Goal: Check status: Check status

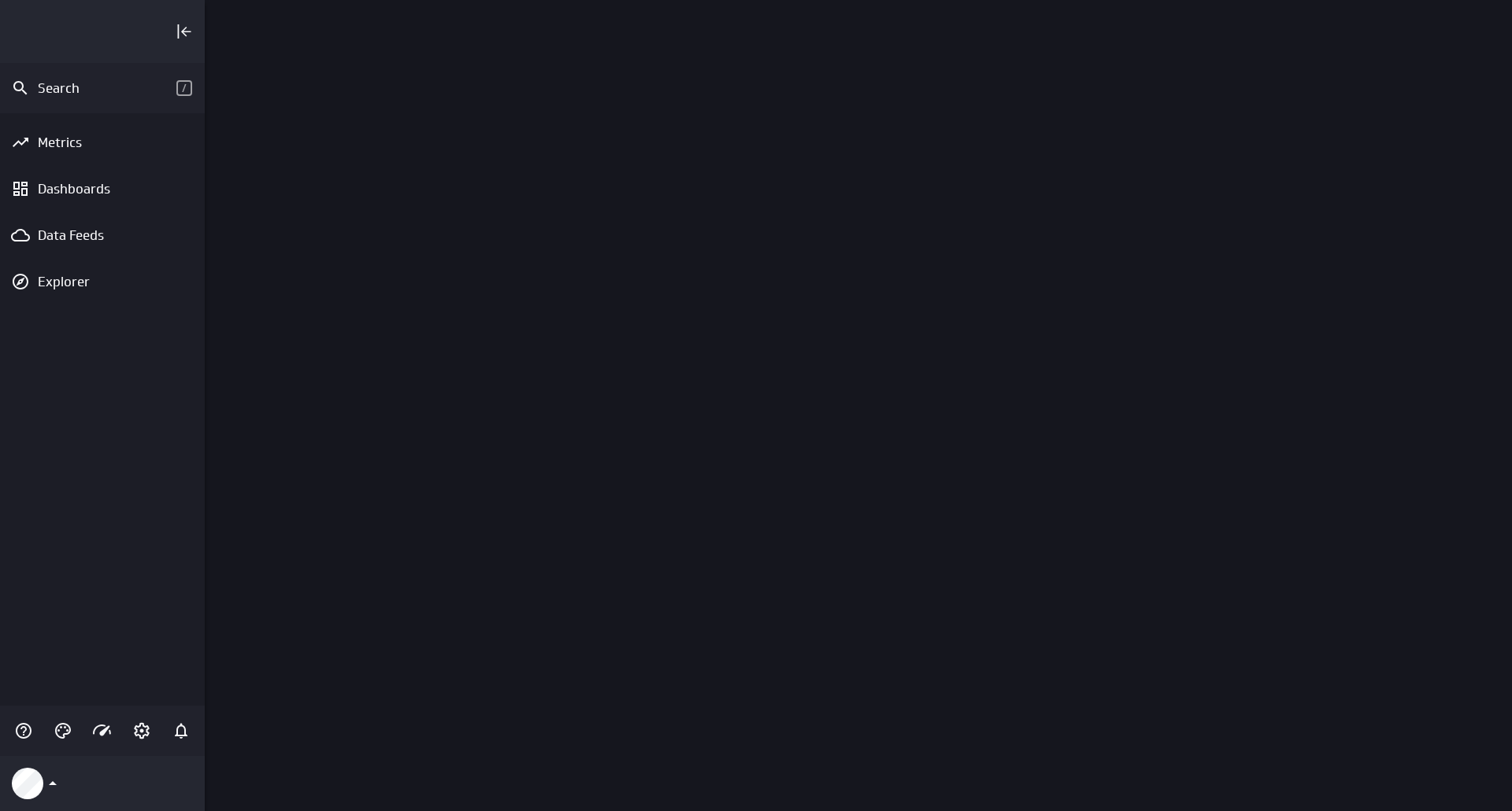
scroll to position [836, 1331]
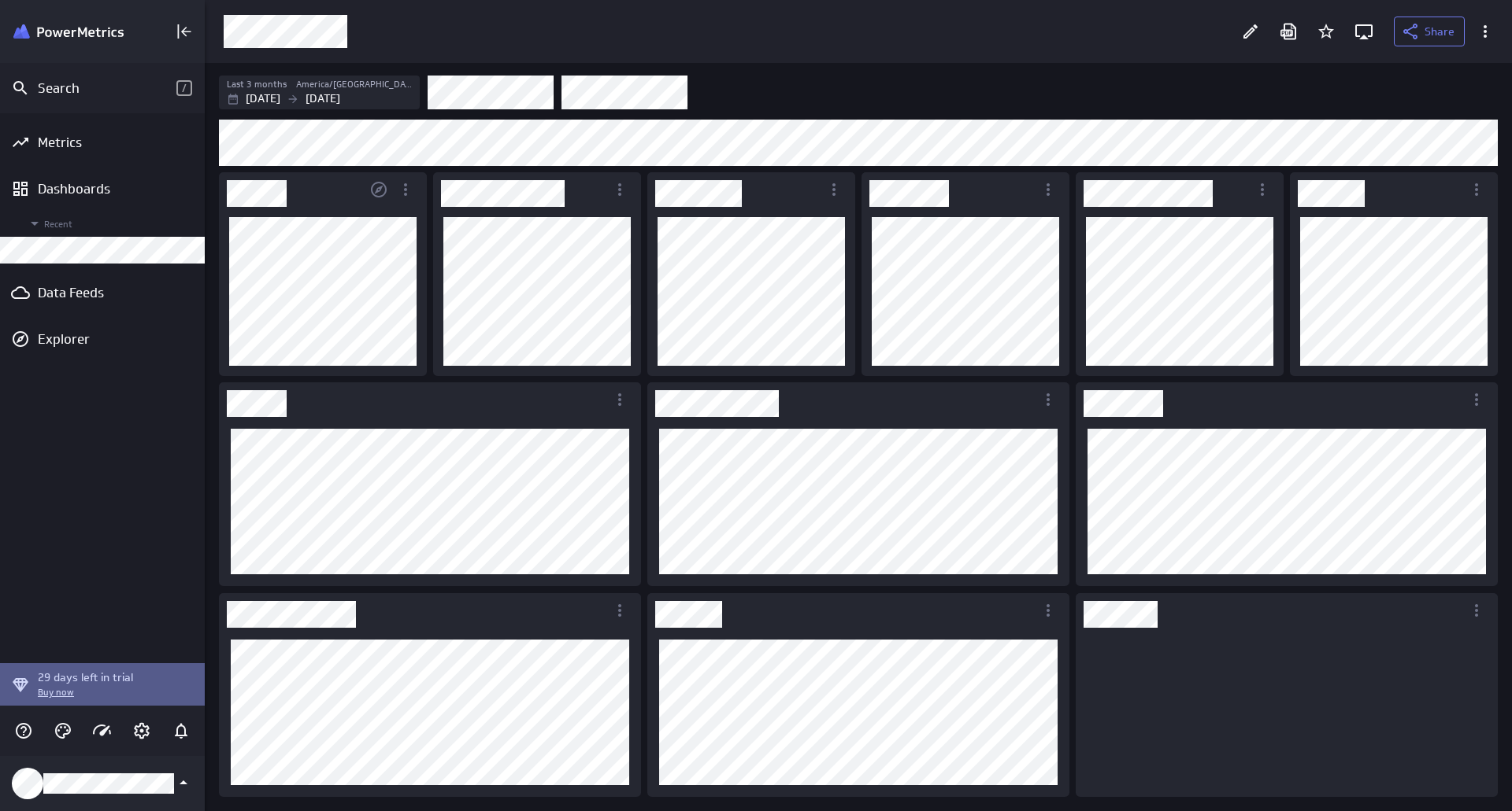
scroll to position [8, 8]
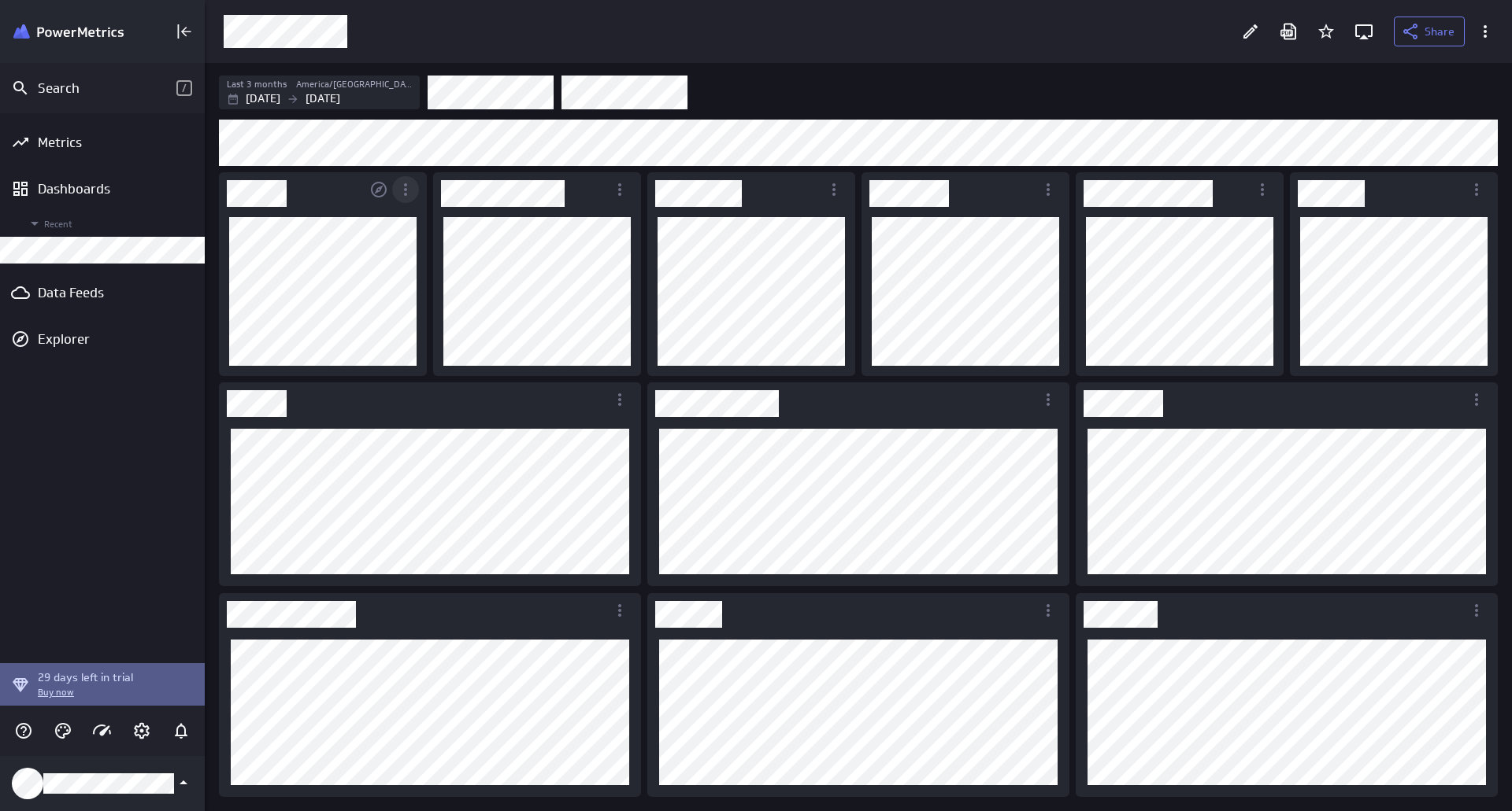
click at [405, 185] on icon "More actions" at bounding box center [405, 190] width 3 height 13
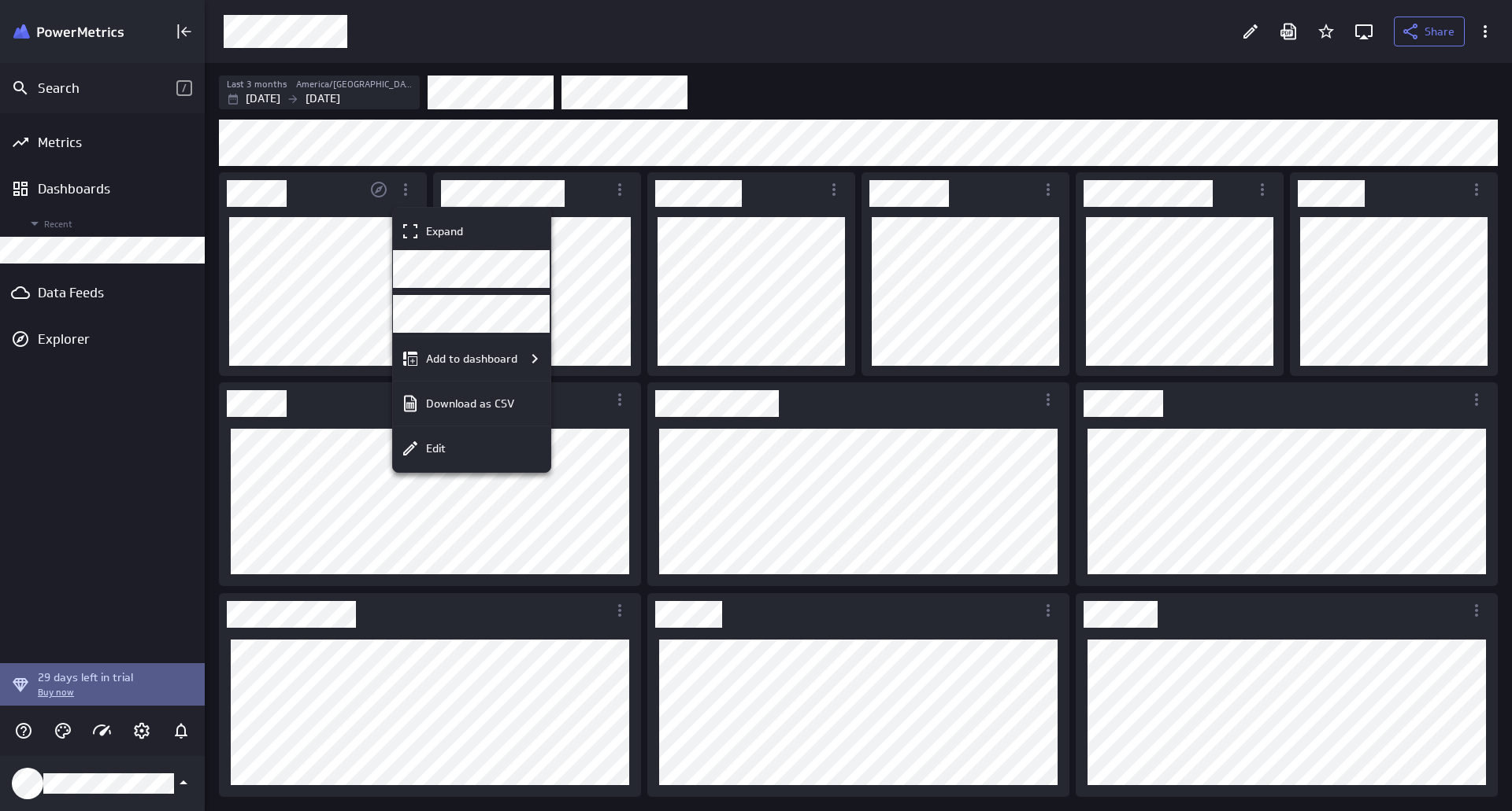
drag, startPoint x: 789, startPoint y: 59, endPoint x: 944, endPoint y: 80, distance: 156.4
click at [944, 80] on div at bounding box center [756, 406] width 1512 height 811
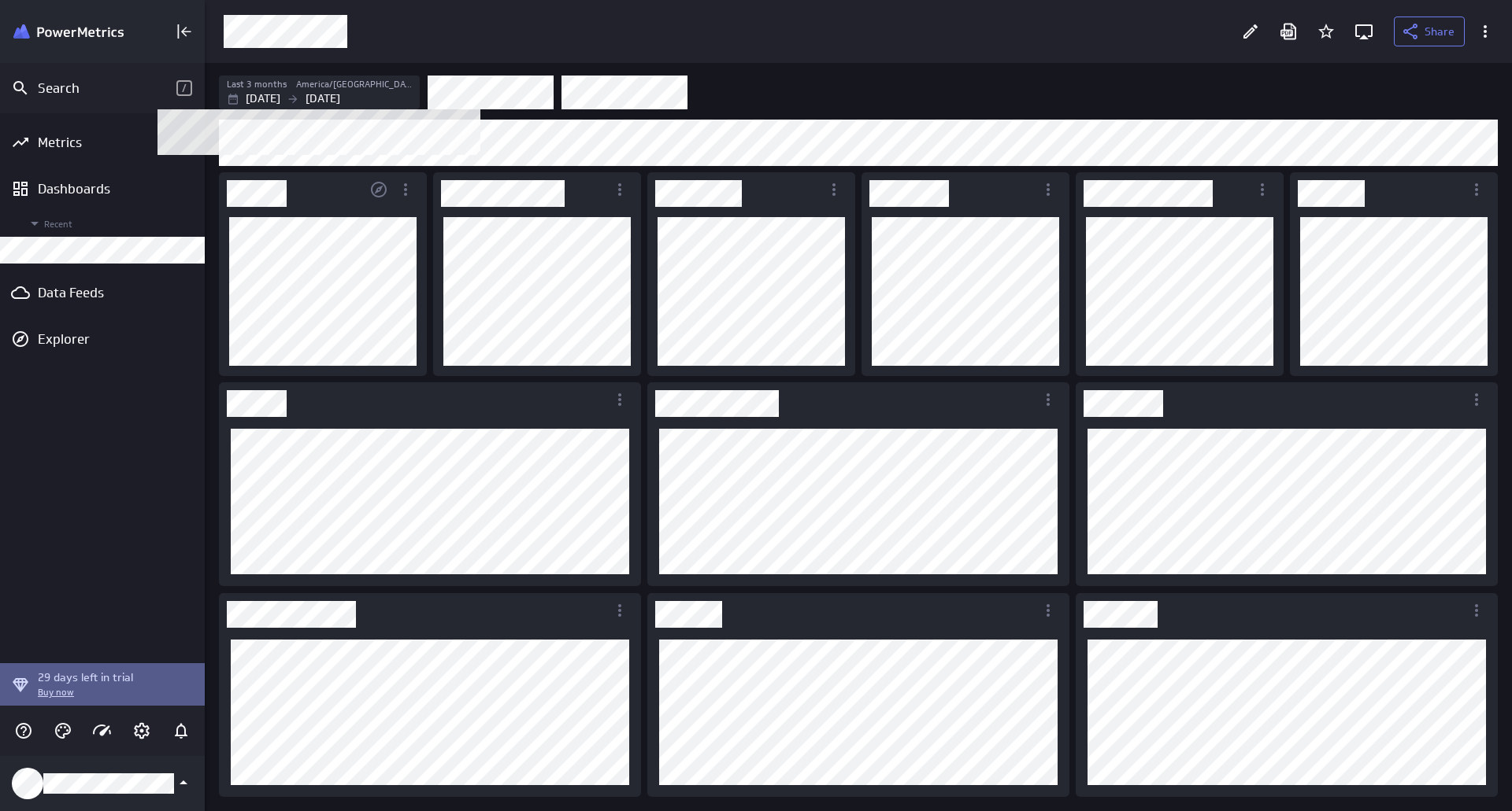
click at [312, 95] on div "[DATE] [DATE]" at bounding box center [321, 99] width 189 height 16
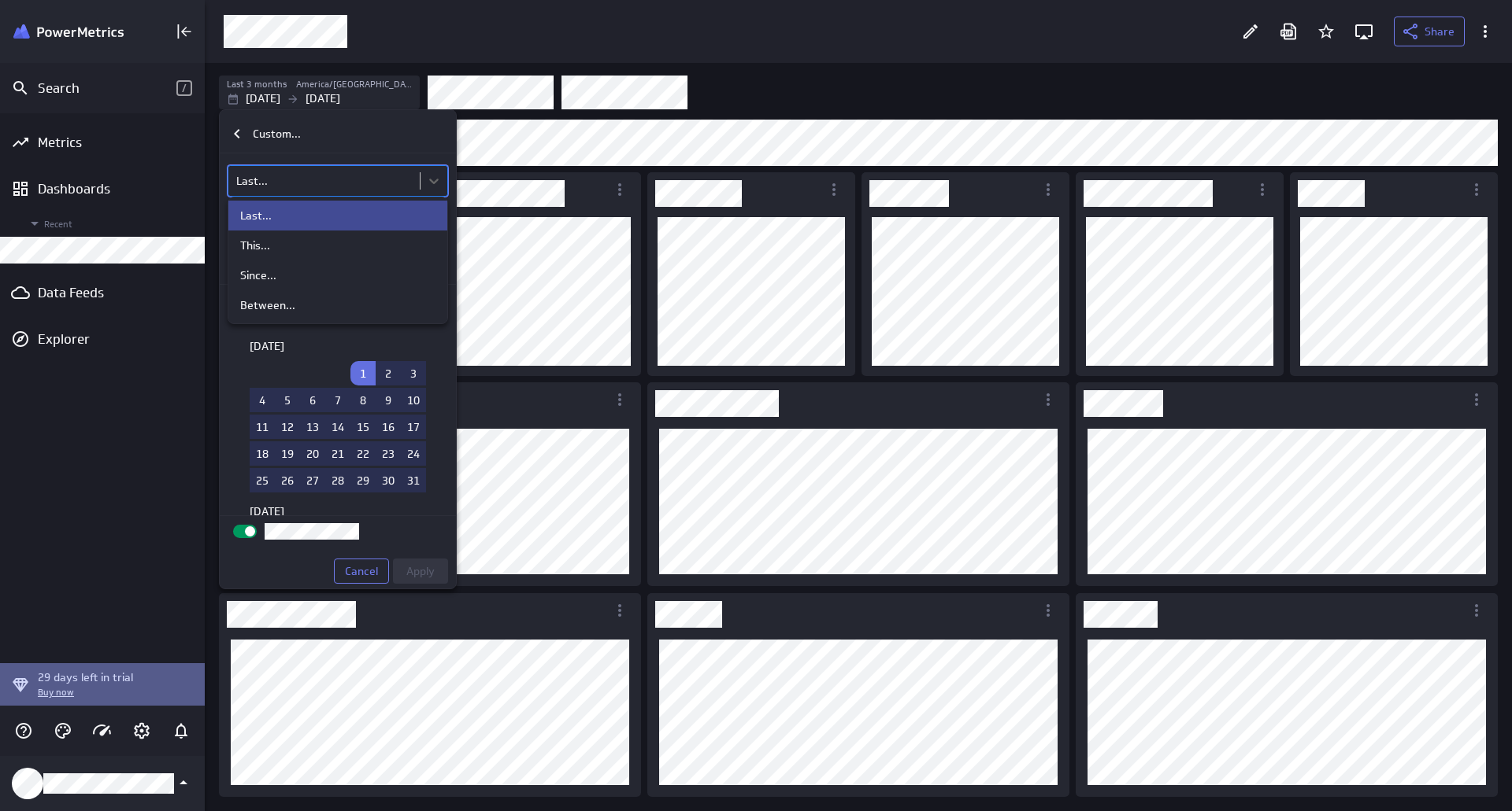
click at [296, 184] on body "Search / Metrics Dashboards Recent Data Feeds Explorer 29 days left in trial Bu…" at bounding box center [756, 406] width 1512 height 811
click at [277, 141] on div at bounding box center [756, 406] width 1512 height 811
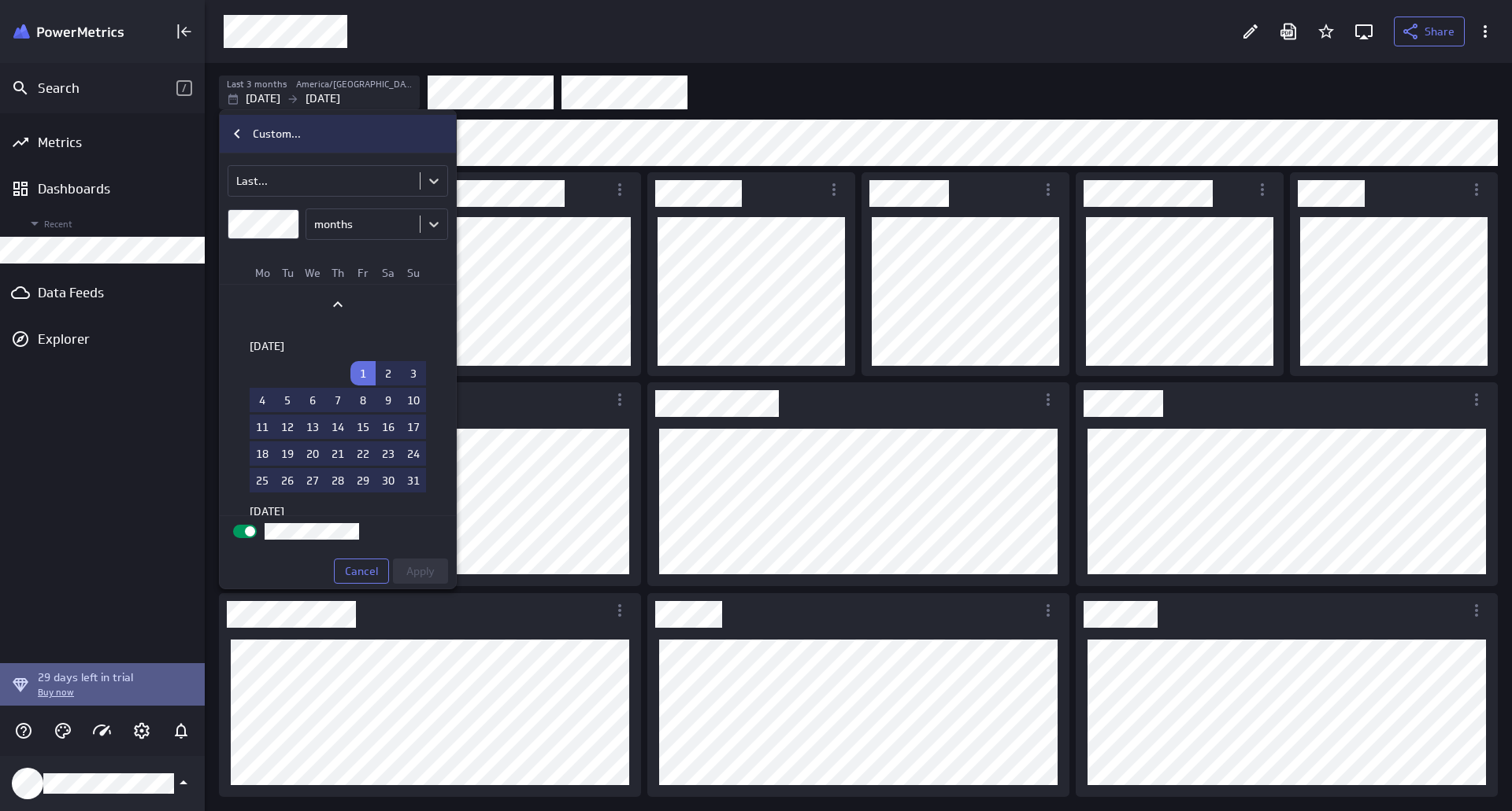
click at [251, 136] on div "Custom..." at bounding box center [348, 134] width 203 height 16
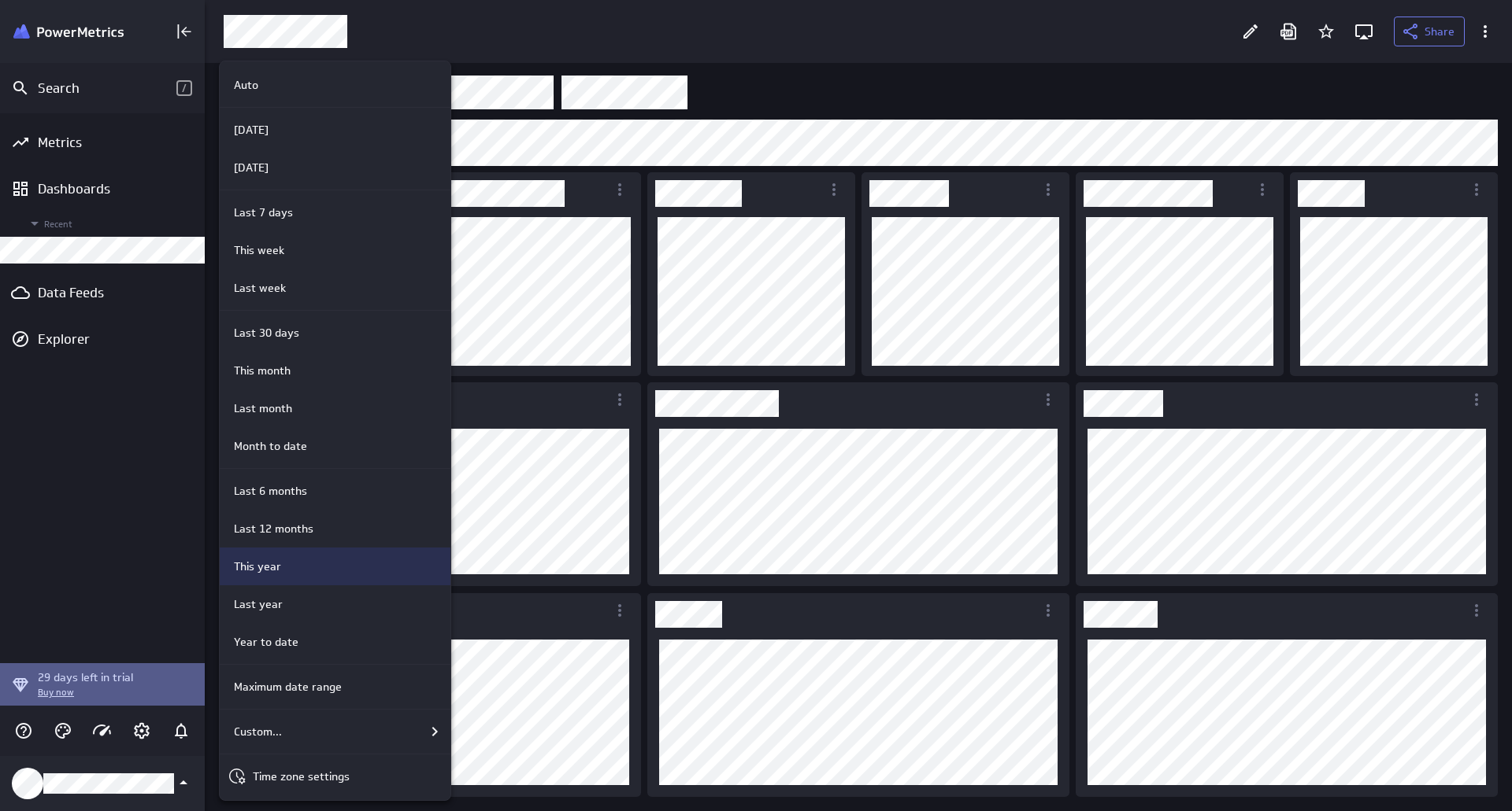
click at [325, 568] on div "This year" at bounding box center [332, 566] width 210 height 16
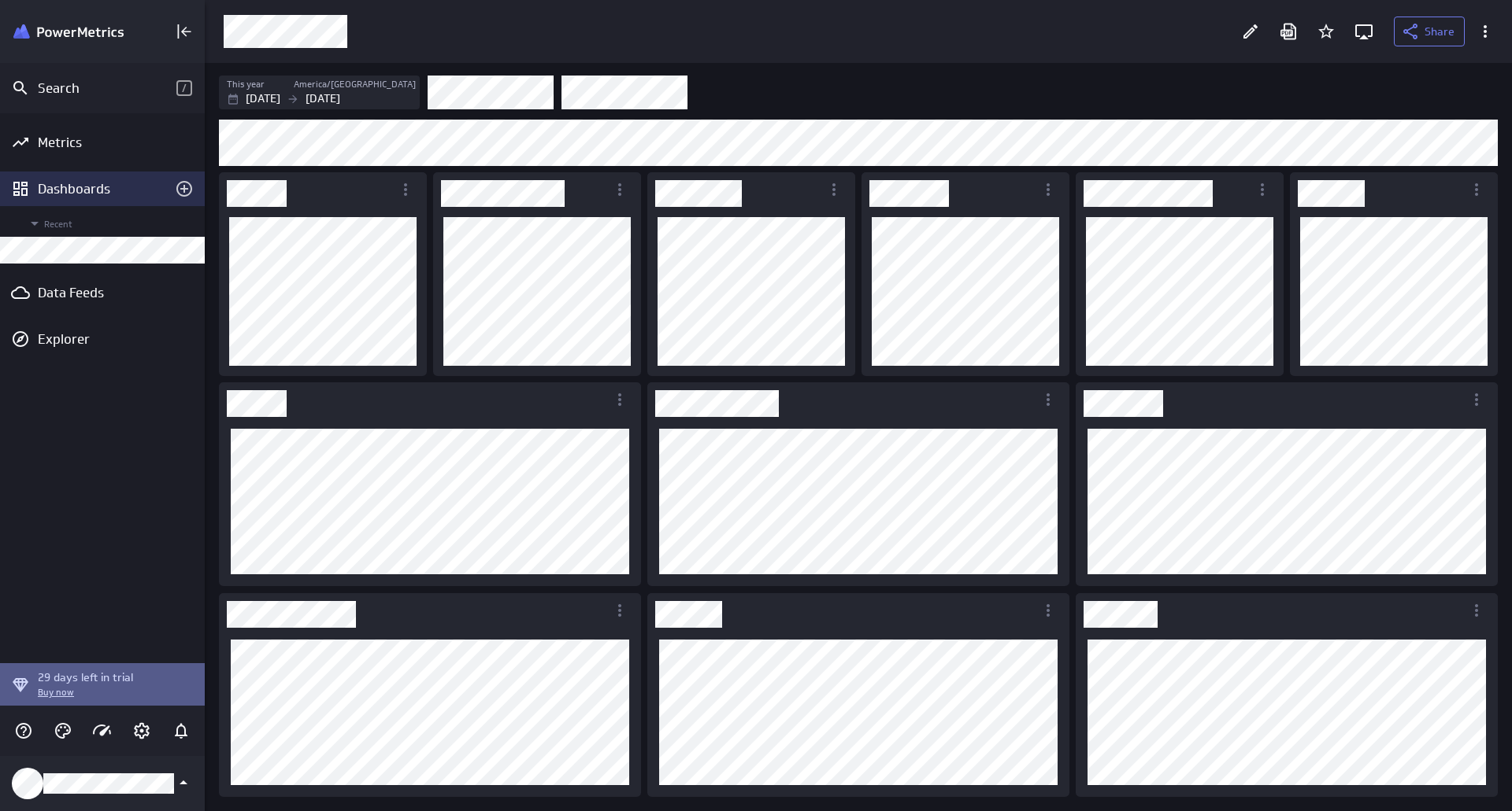
click at [63, 193] on div "Dashboards" at bounding box center [103, 188] width 129 height 17
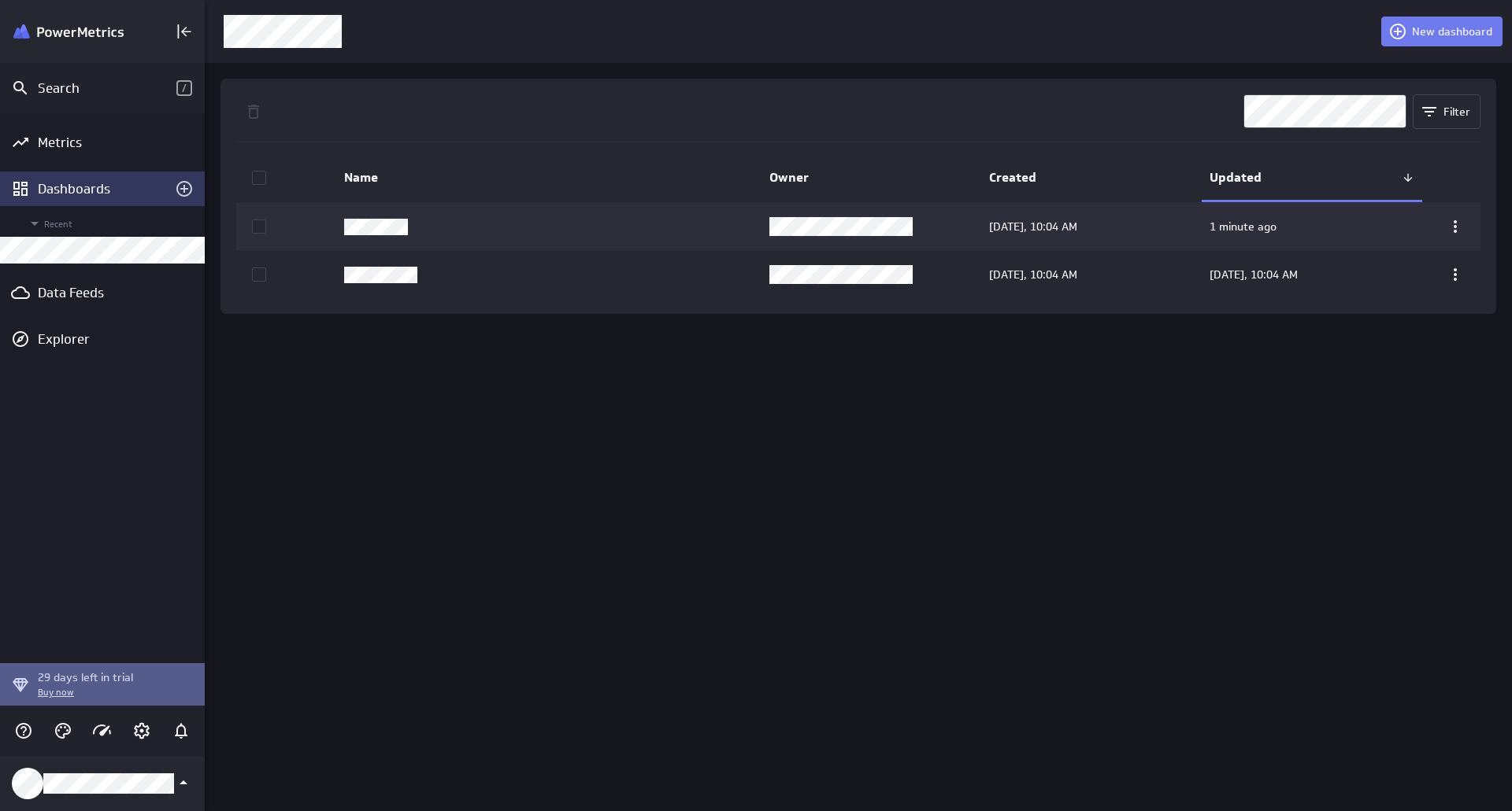
click at [104, 191] on div "Dashboards" at bounding box center [103, 188] width 129 height 17
click at [84, 28] on img "Klipfolio PowerMetrics Banner" at bounding box center [68, 32] width 110 height 15
click at [82, 285] on div "Data Feeds" at bounding box center [103, 292] width 129 height 17
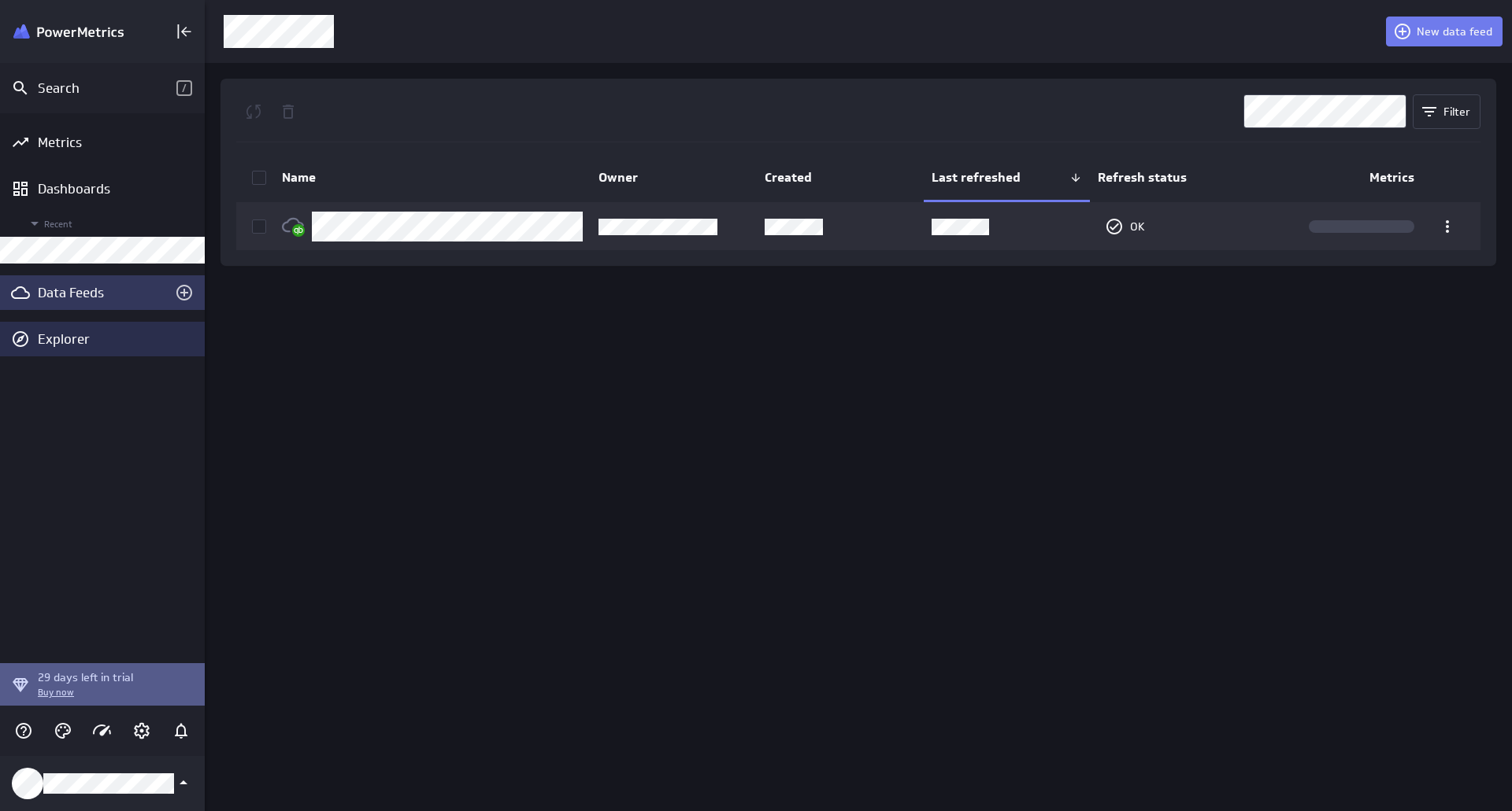
click at [79, 337] on div "Explorer" at bounding box center [119, 338] width 163 height 17
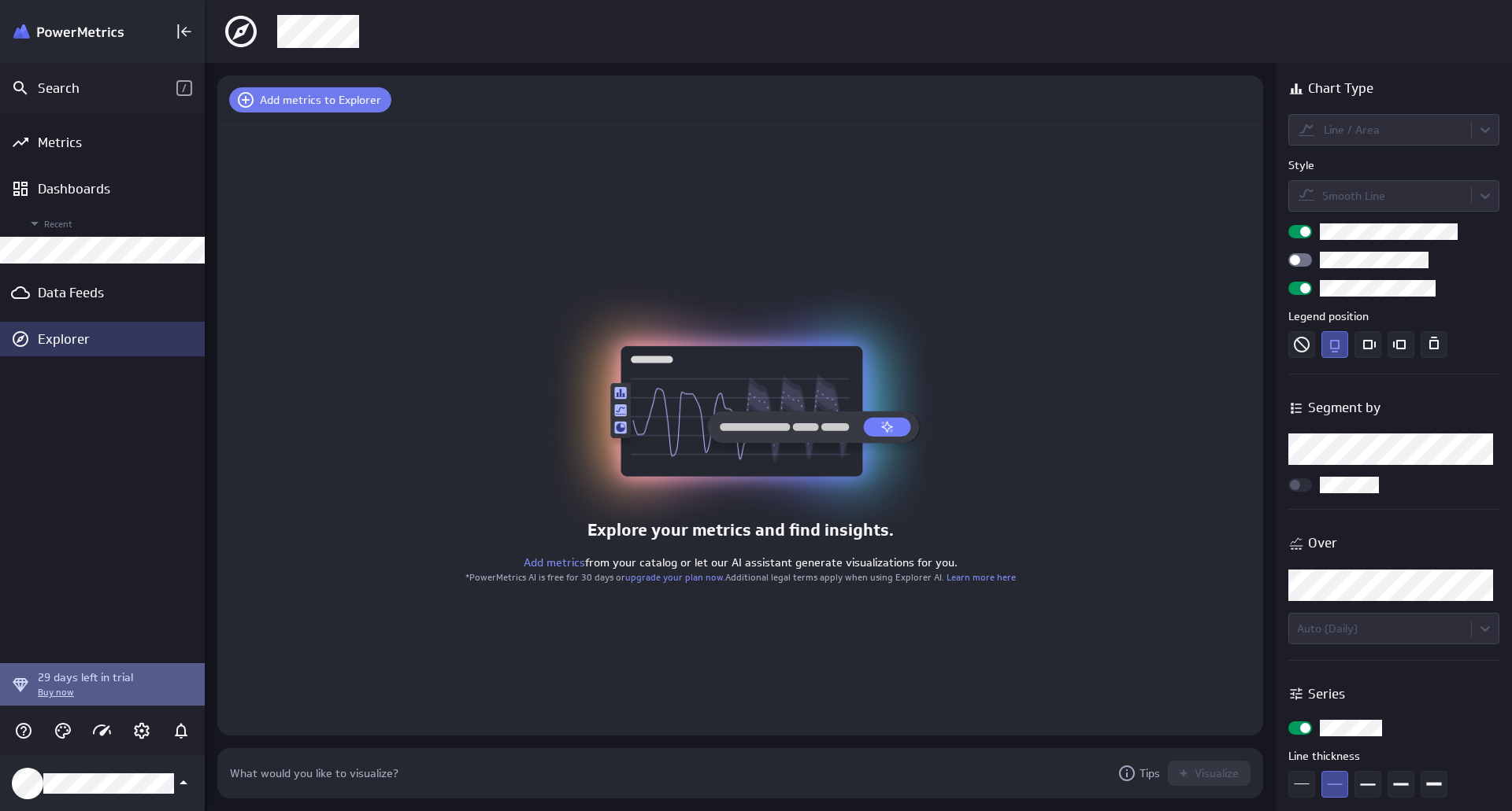
scroll to position [74, 1069]
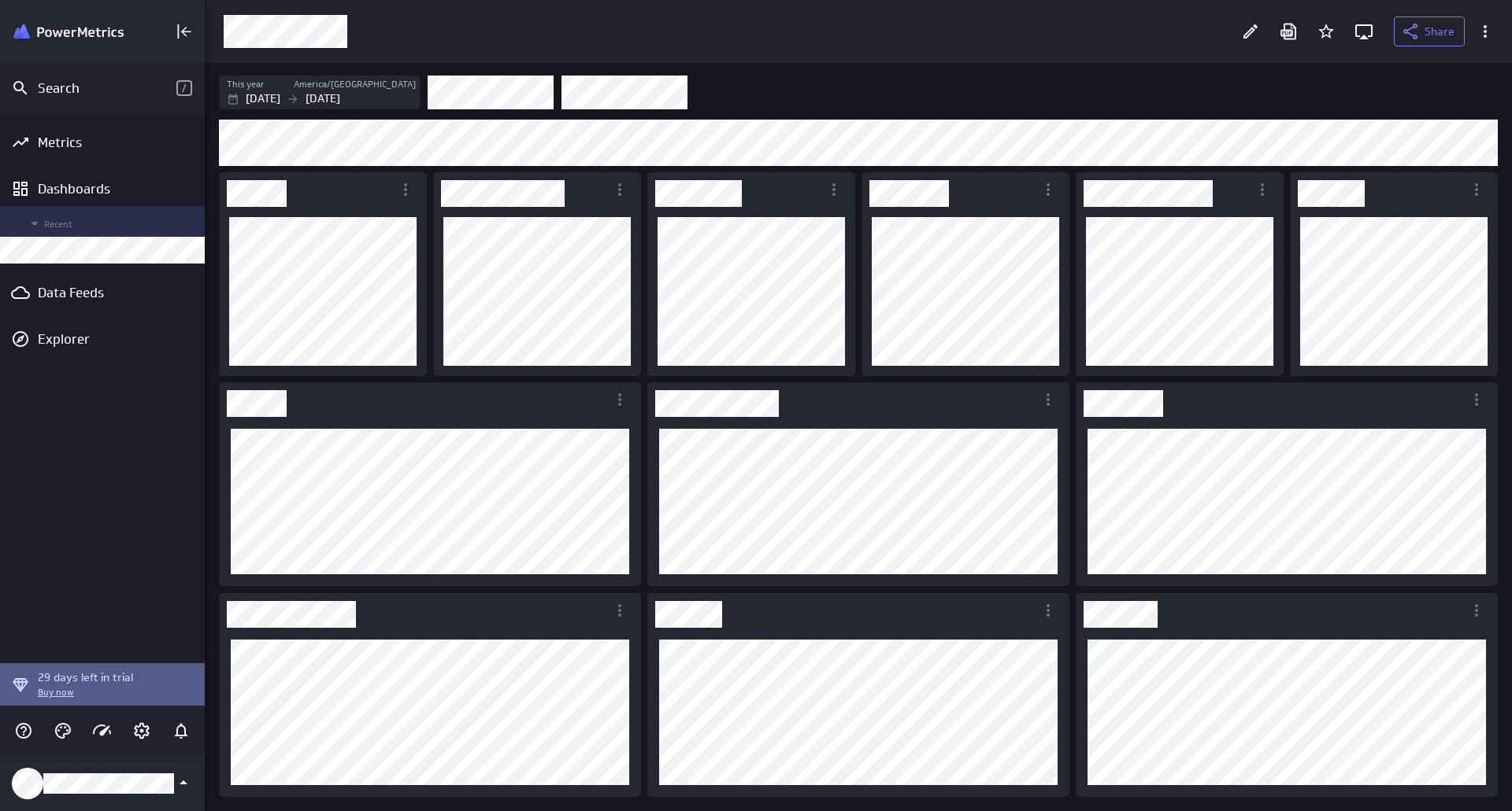
scroll to position [773, 1331]
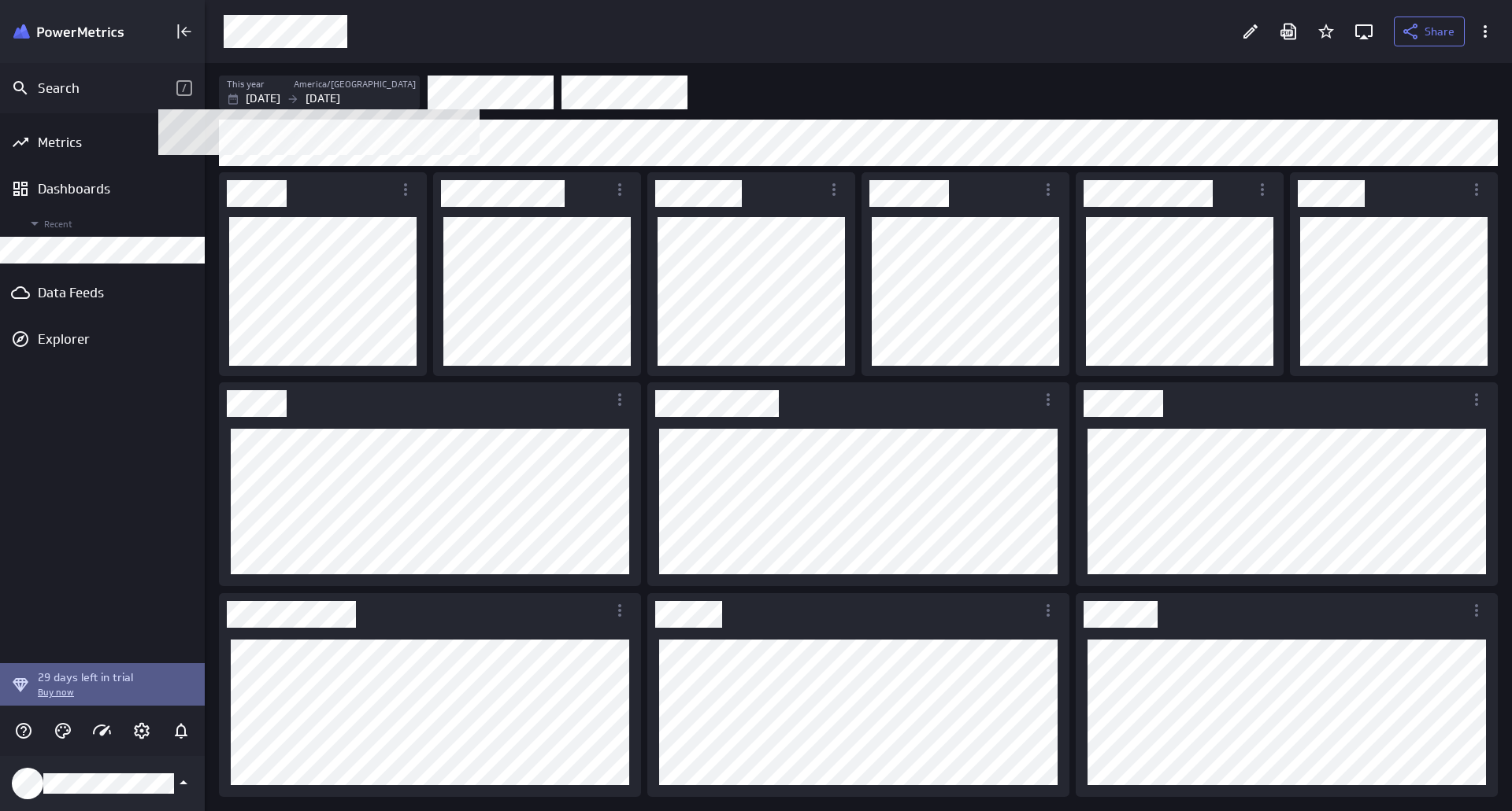
click at [386, 85] on label "America/[GEOGRAPHIC_DATA]" at bounding box center [355, 85] width 122 height 14
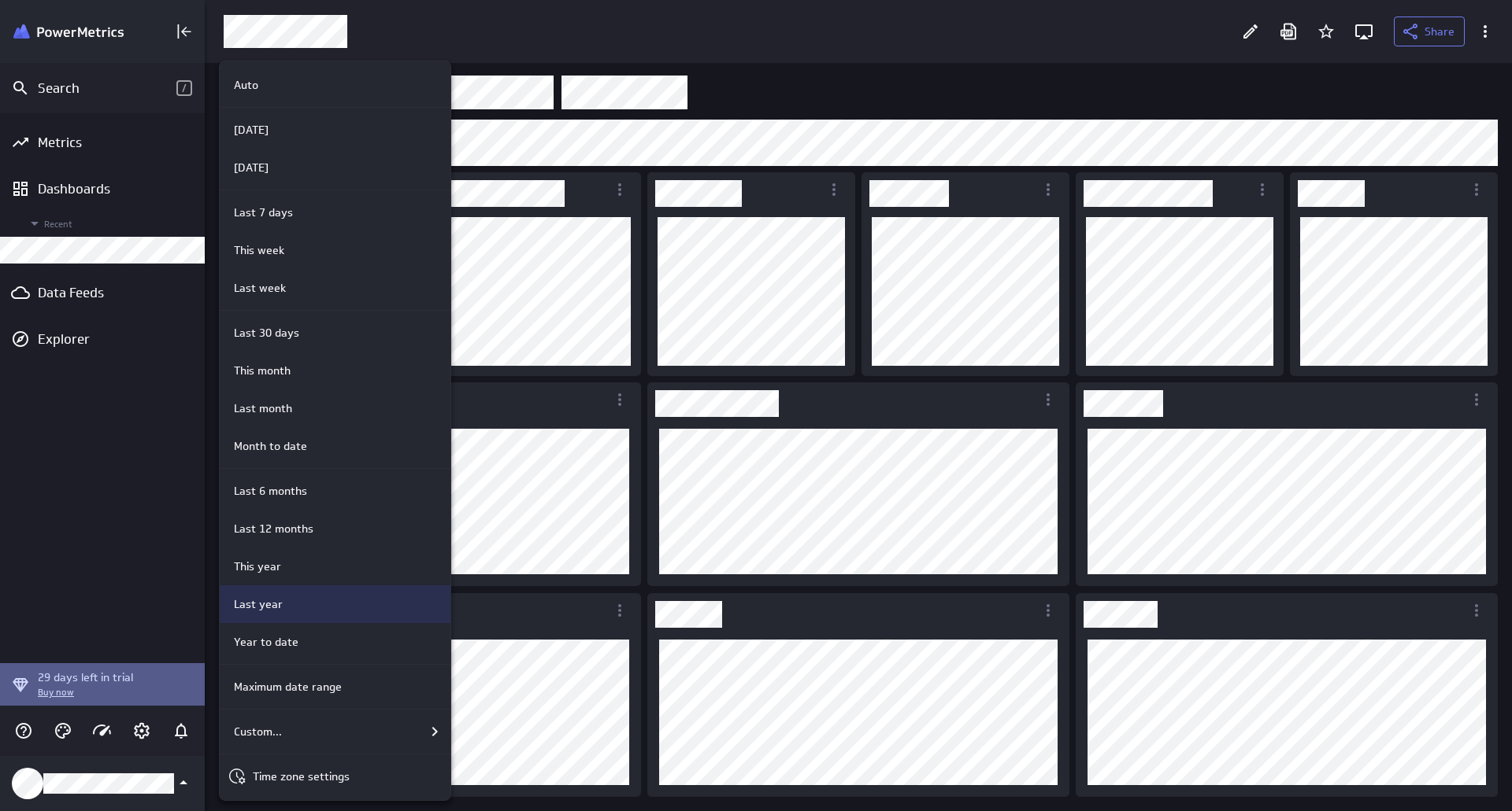
click at [300, 605] on div "Last year" at bounding box center [332, 605] width 210 height 16
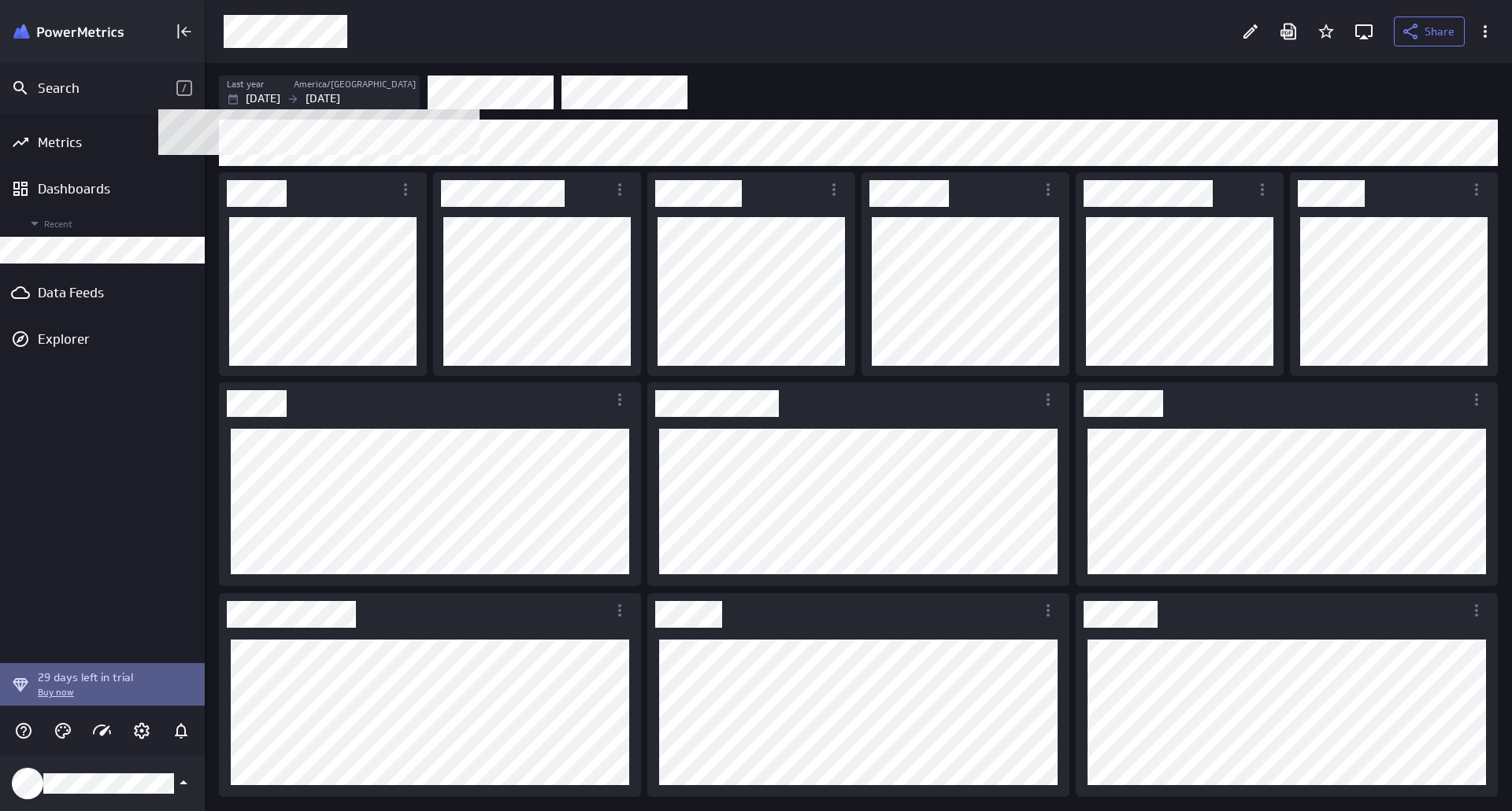
click at [398, 94] on div "[DATE] [DATE]" at bounding box center [321, 99] width 189 height 16
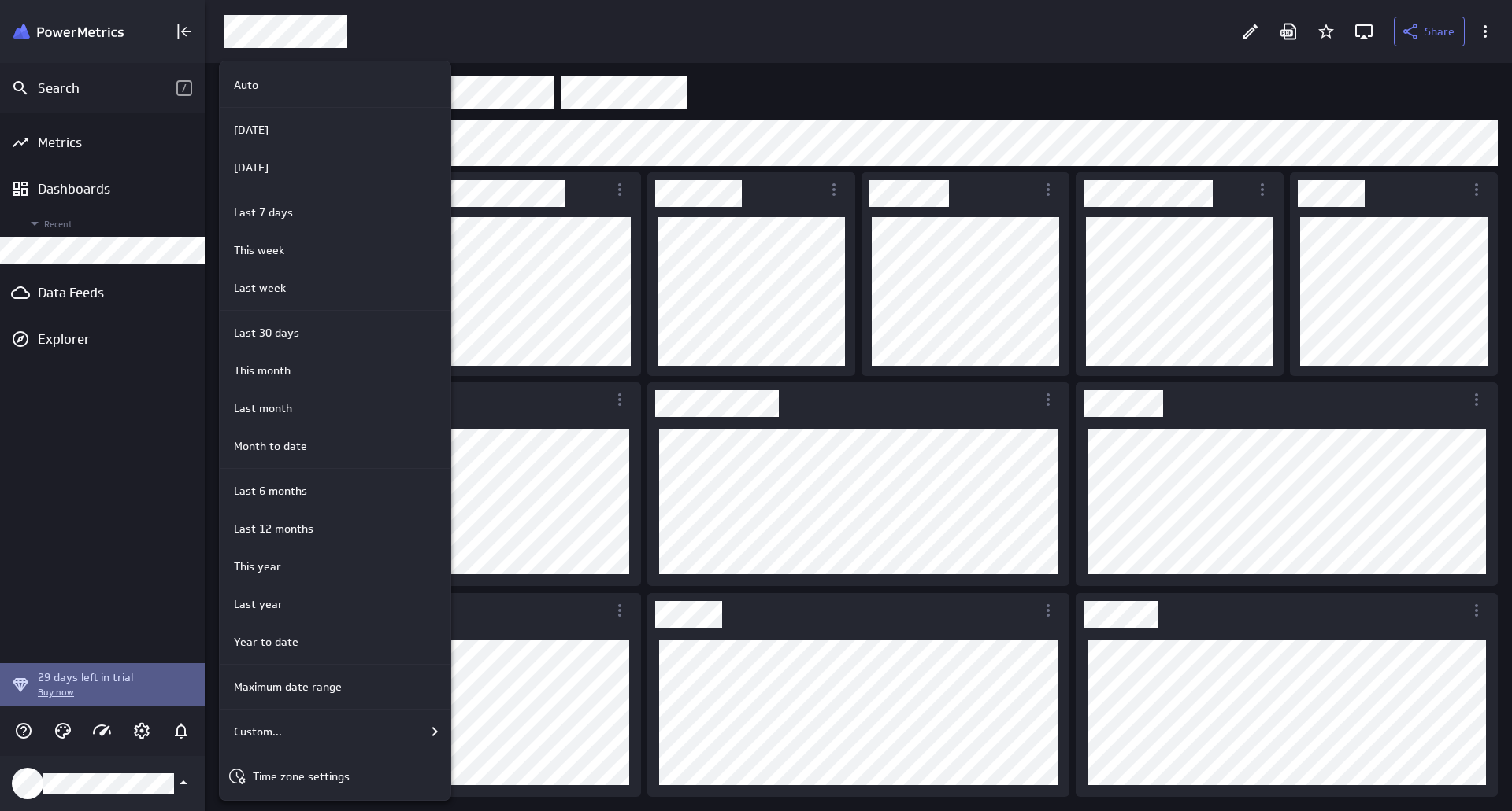
click at [892, 85] on div at bounding box center [756, 406] width 1512 height 811
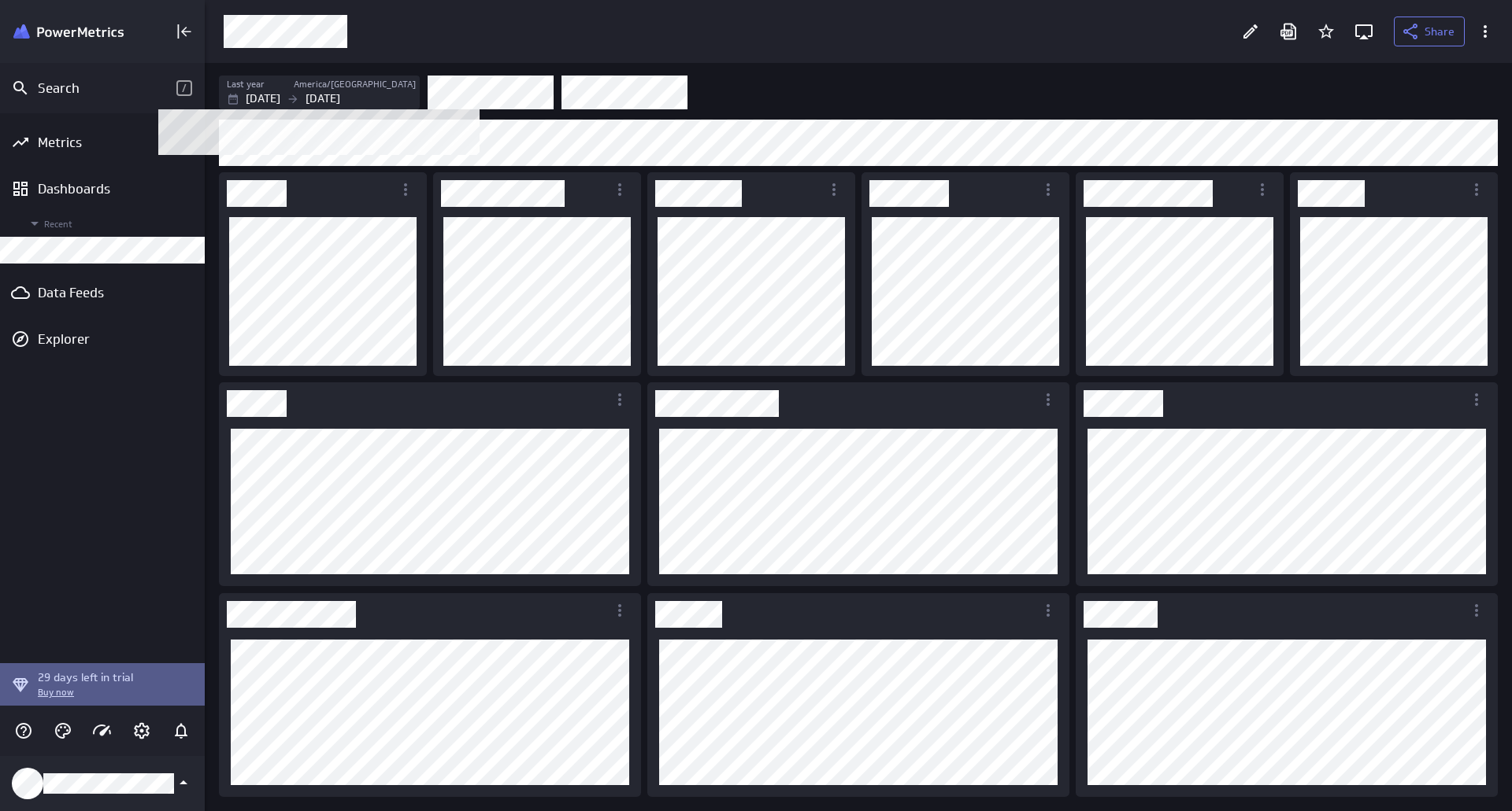
click at [340, 100] on p "[DATE]" at bounding box center [323, 99] width 35 height 16
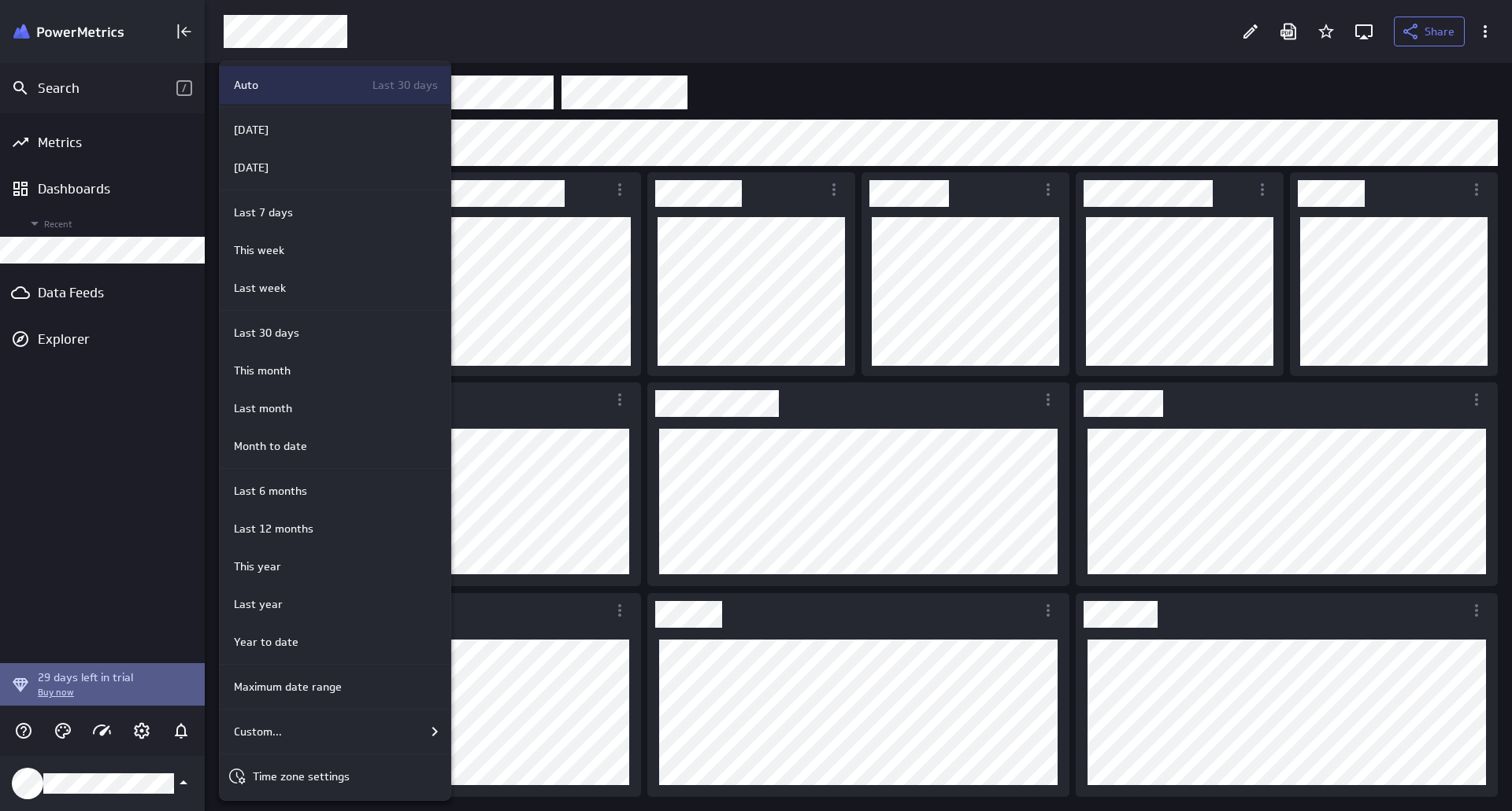
click at [331, 85] on div "Auto Last 30 days" at bounding box center [332, 85] width 210 height 16
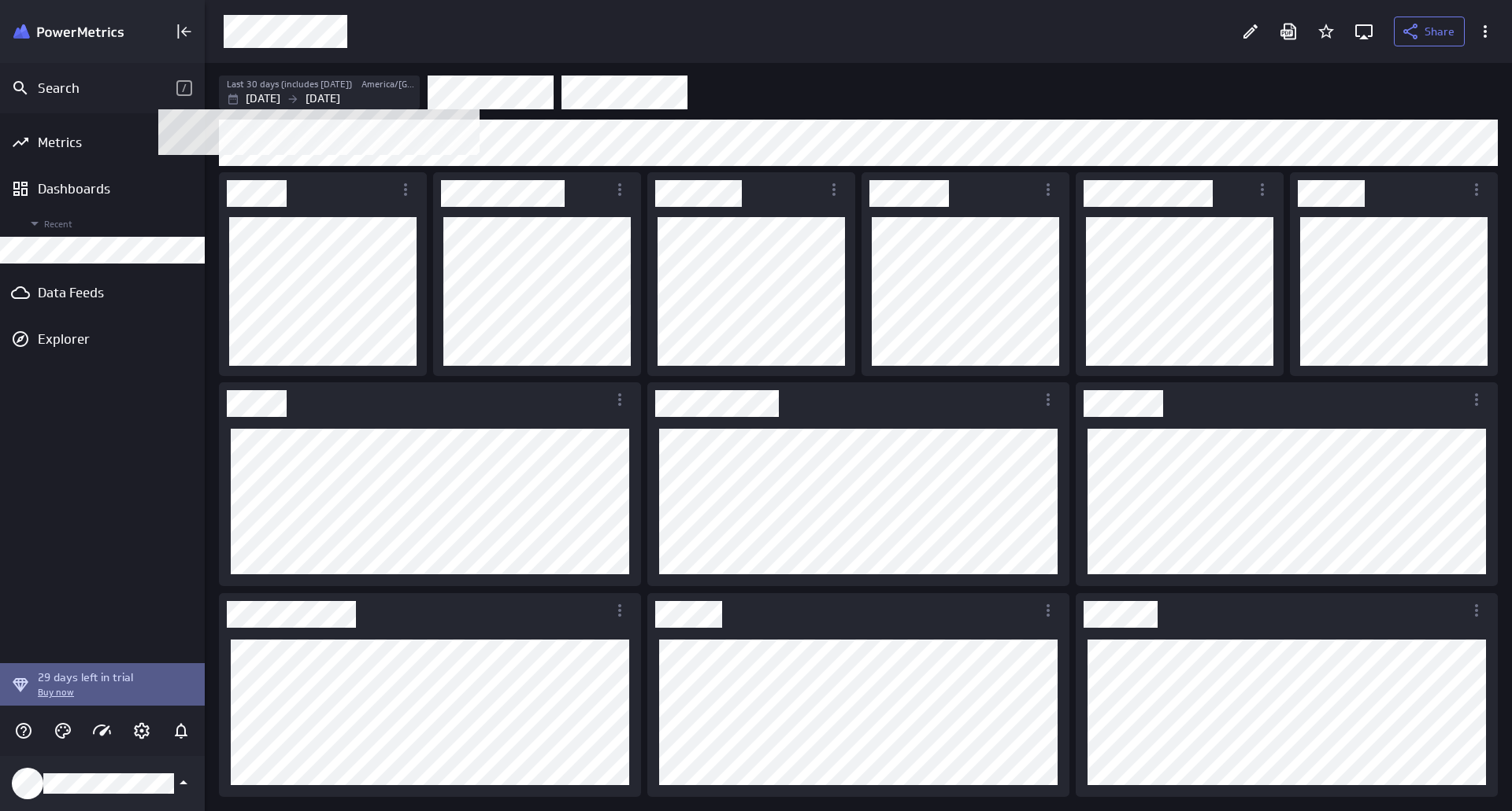
click at [380, 83] on label "America/[GEOGRAPHIC_DATA]" at bounding box center [388, 85] width 55 height 14
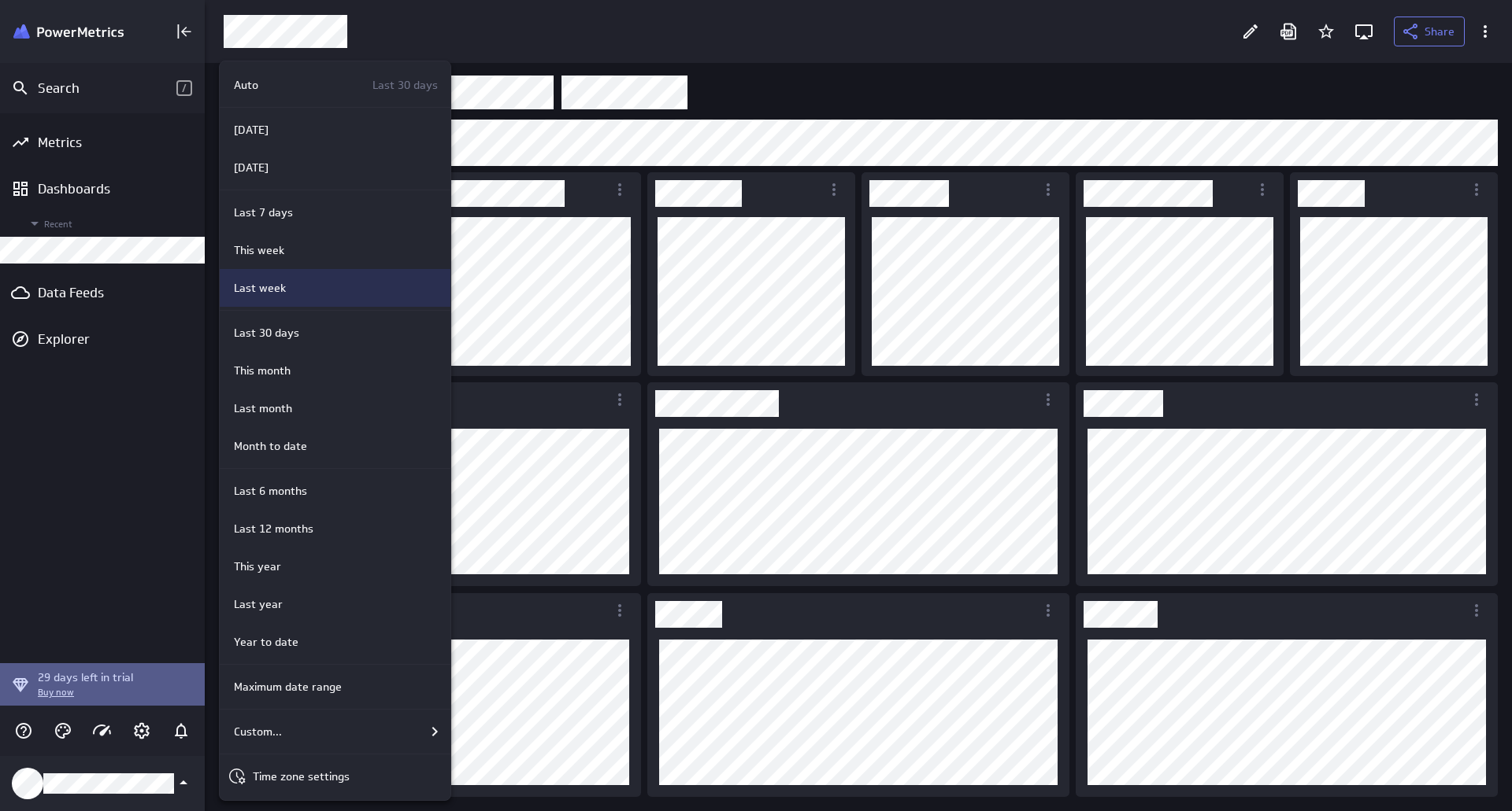
click at [349, 273] on div "Last week" at bounding box center [335, 288] width 231 height 38
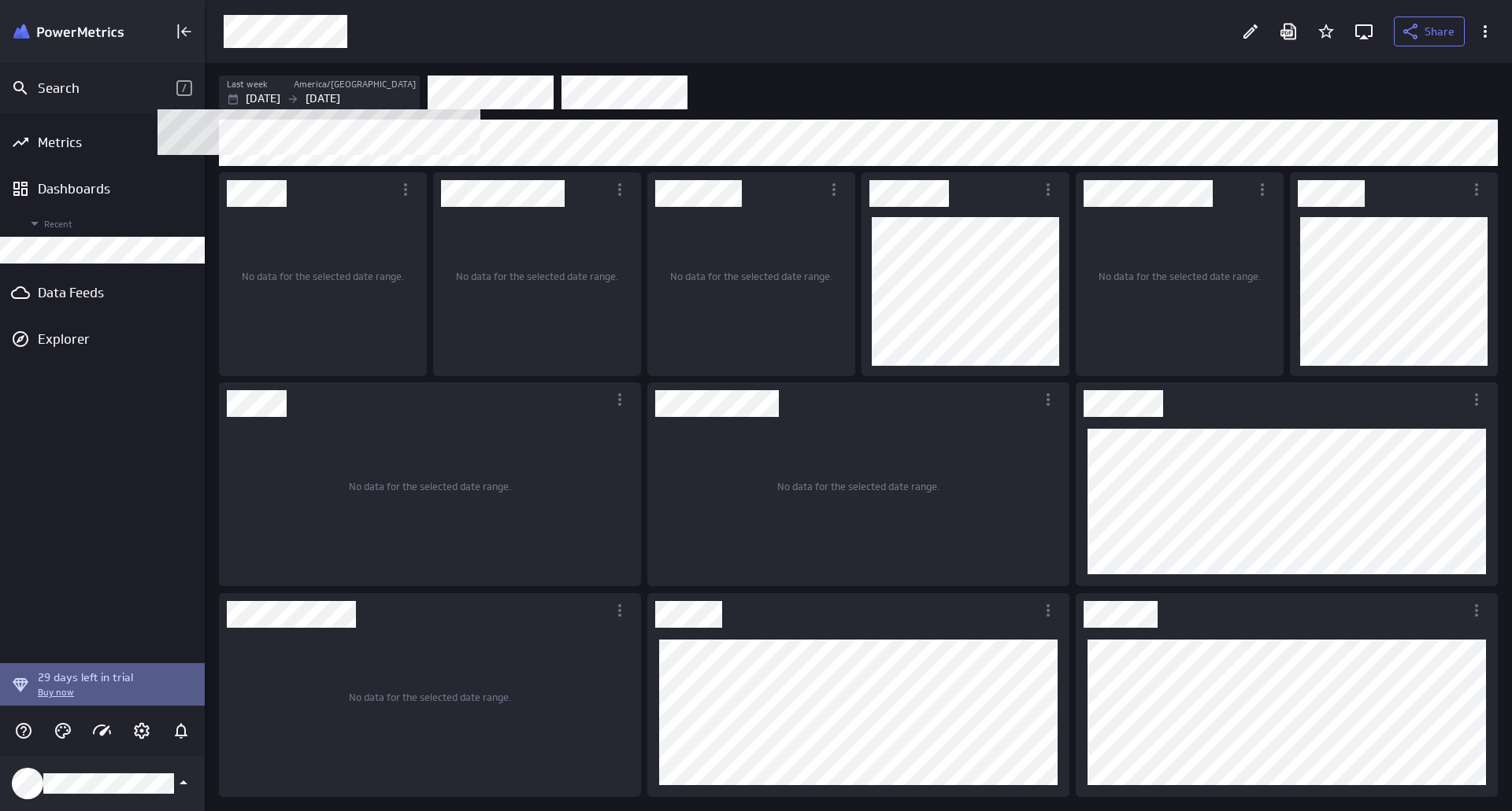
click at [340, 100] on p "[DATE]" at bounding box center [323, 99] width 35 height 16
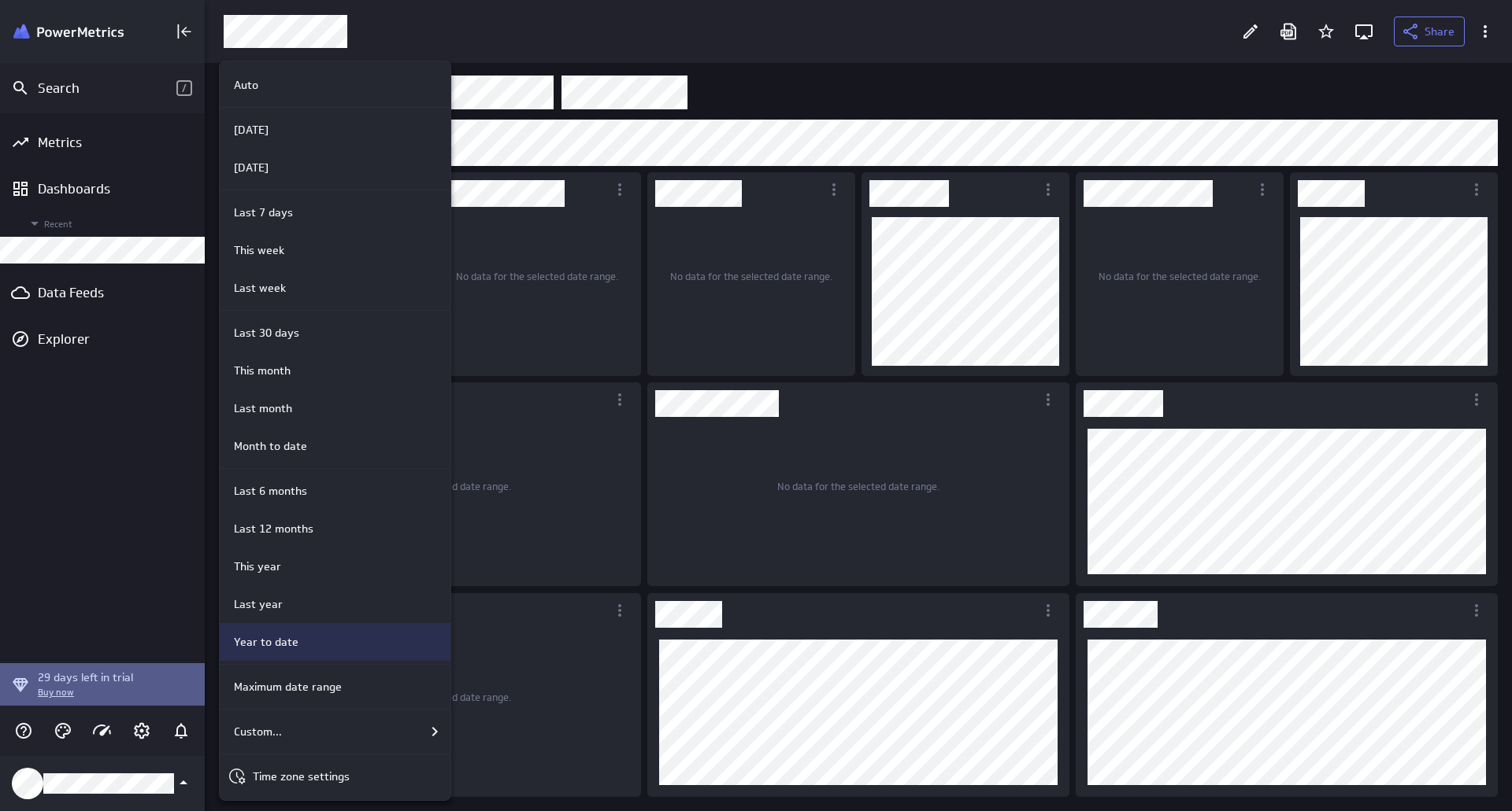
drag, startPoint x: 341, startPoint y: 492, endPoint x: 347, endPoint y: 640, distance: 148.1
click at [347, 640] on ul "Auto Last 30 days [DATE] [DATE] Last 7 days Includes [DATE] This week Last week…" at bounding box center [335, 431] width 231 height 739
click at [347, 640] on div "Year to date" at bounding box center [332, 643] width 210 height 16
